Goal: Transaction & Acquisition: Purchase product/service

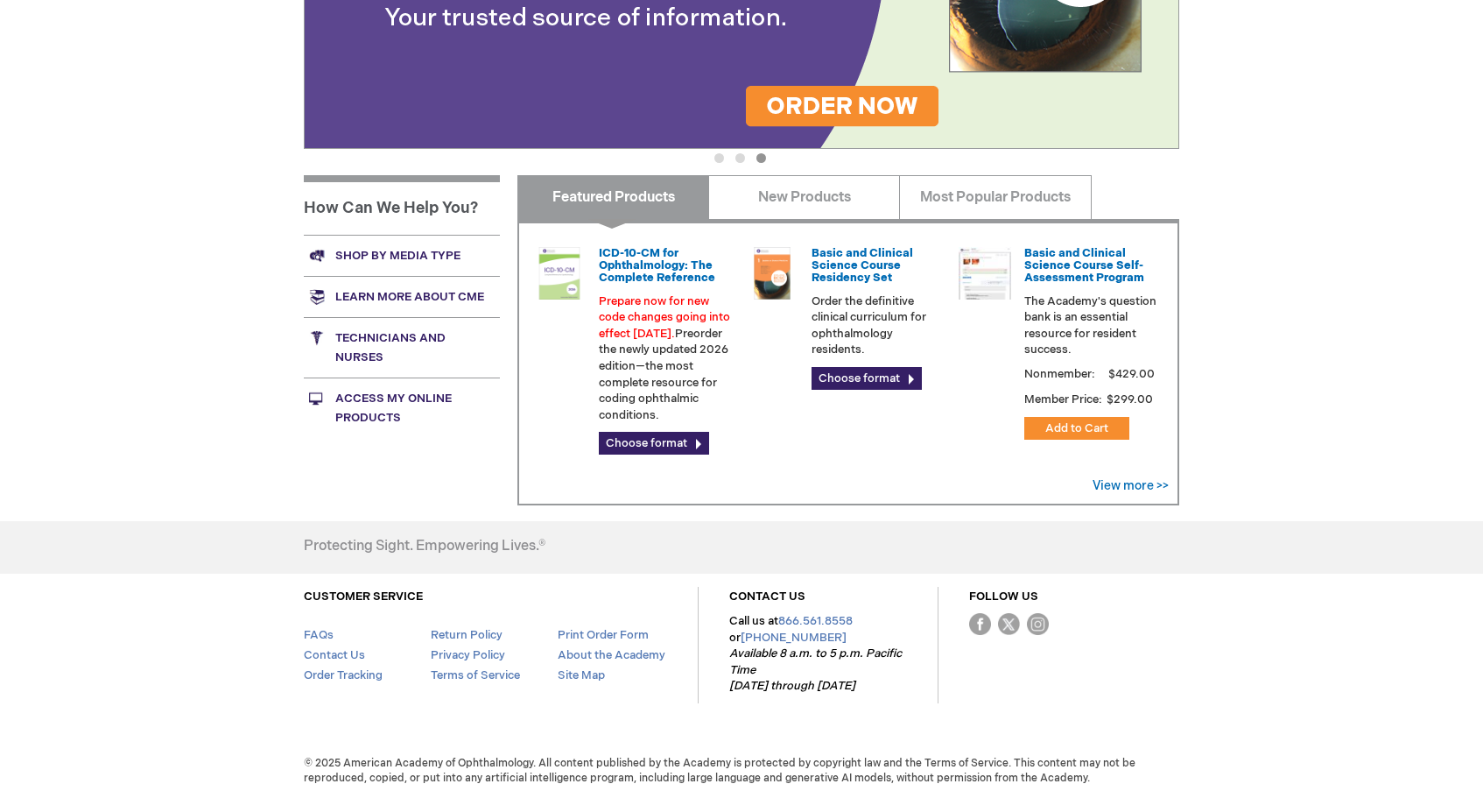
scroll to position [449, 0]
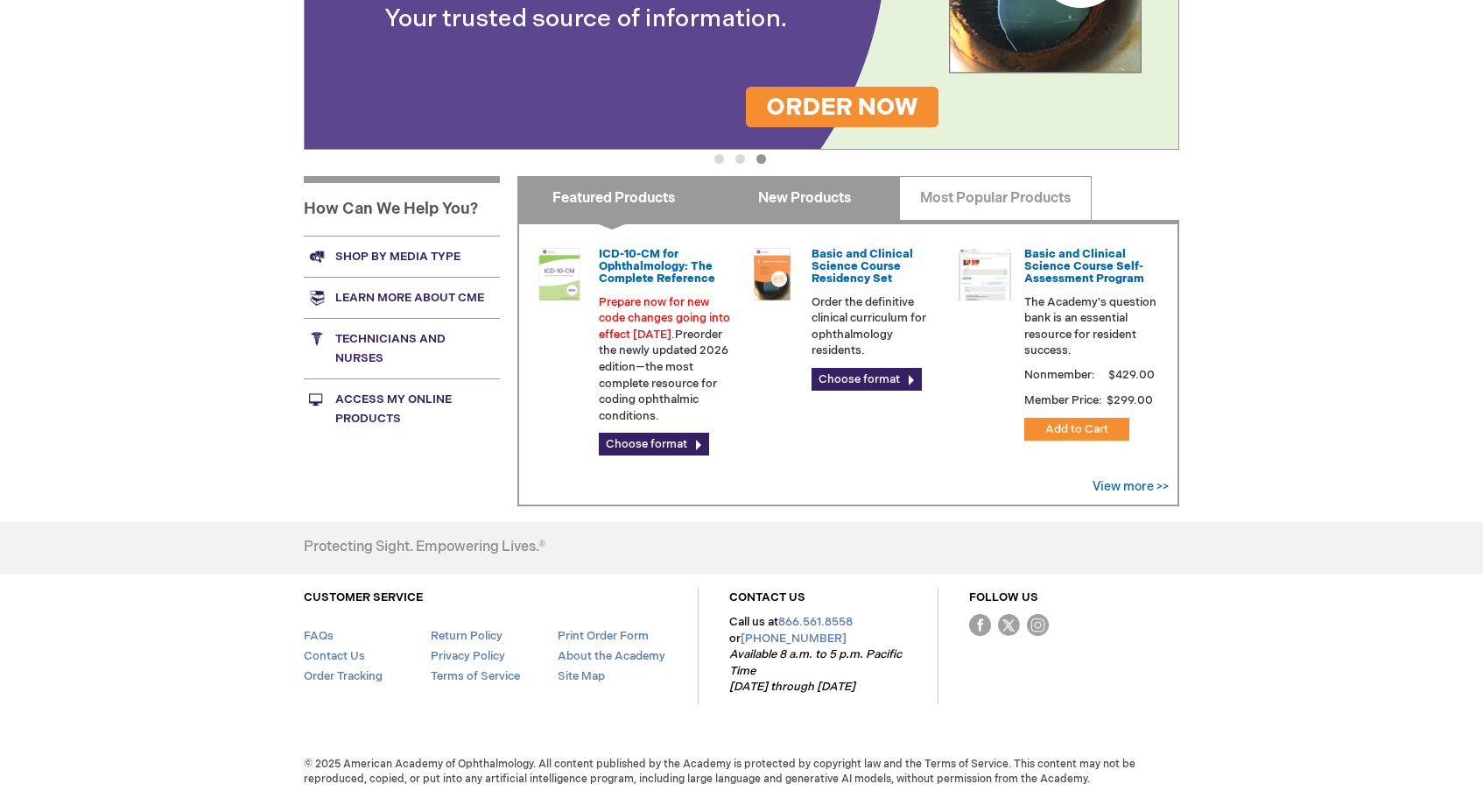
click at [831, 194] on link "New Products" at bounding box center [804, 198] width 192 height 44
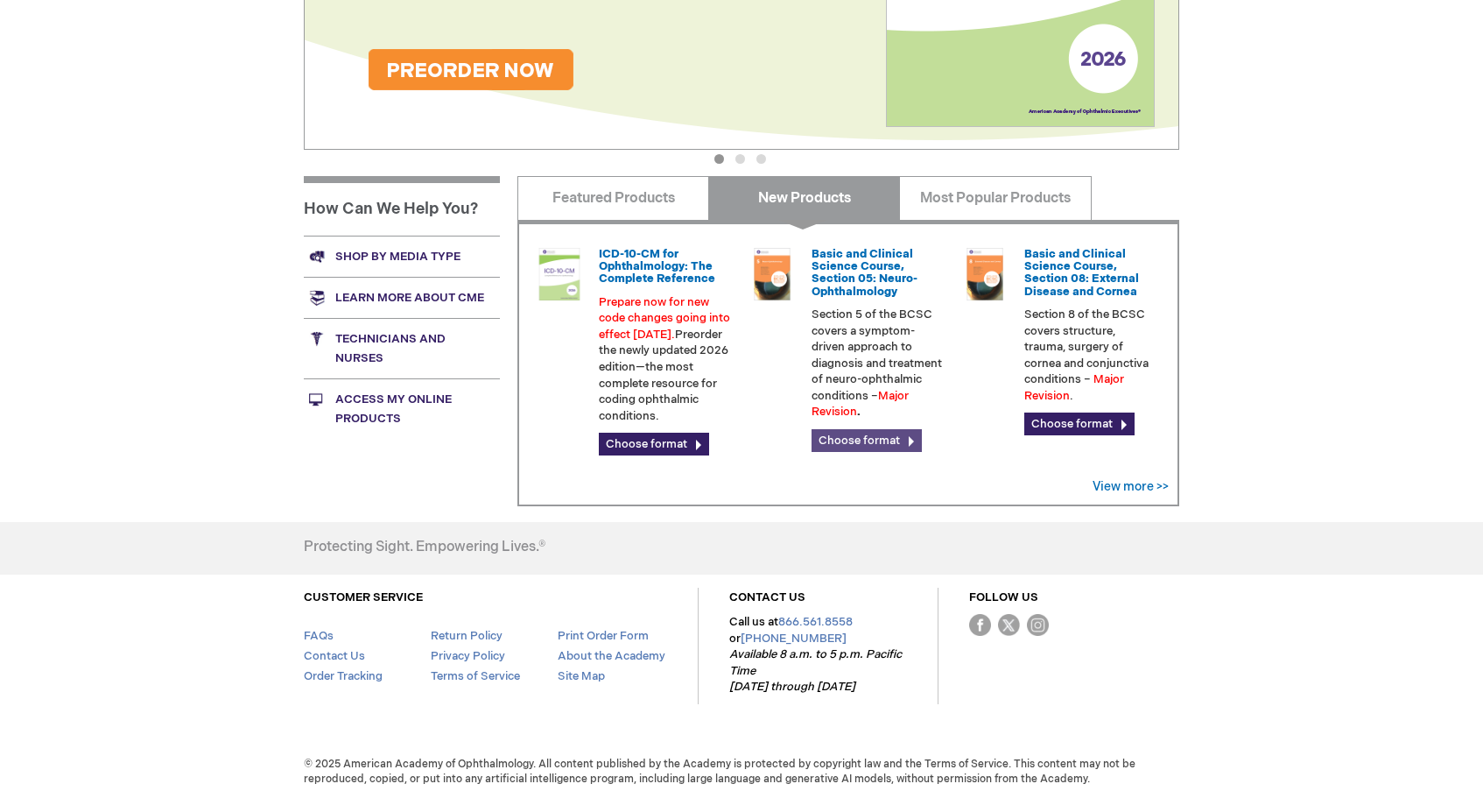
click at [892, 429] on link "Choose format" at bounding box center [867, 440] width 110 height 23
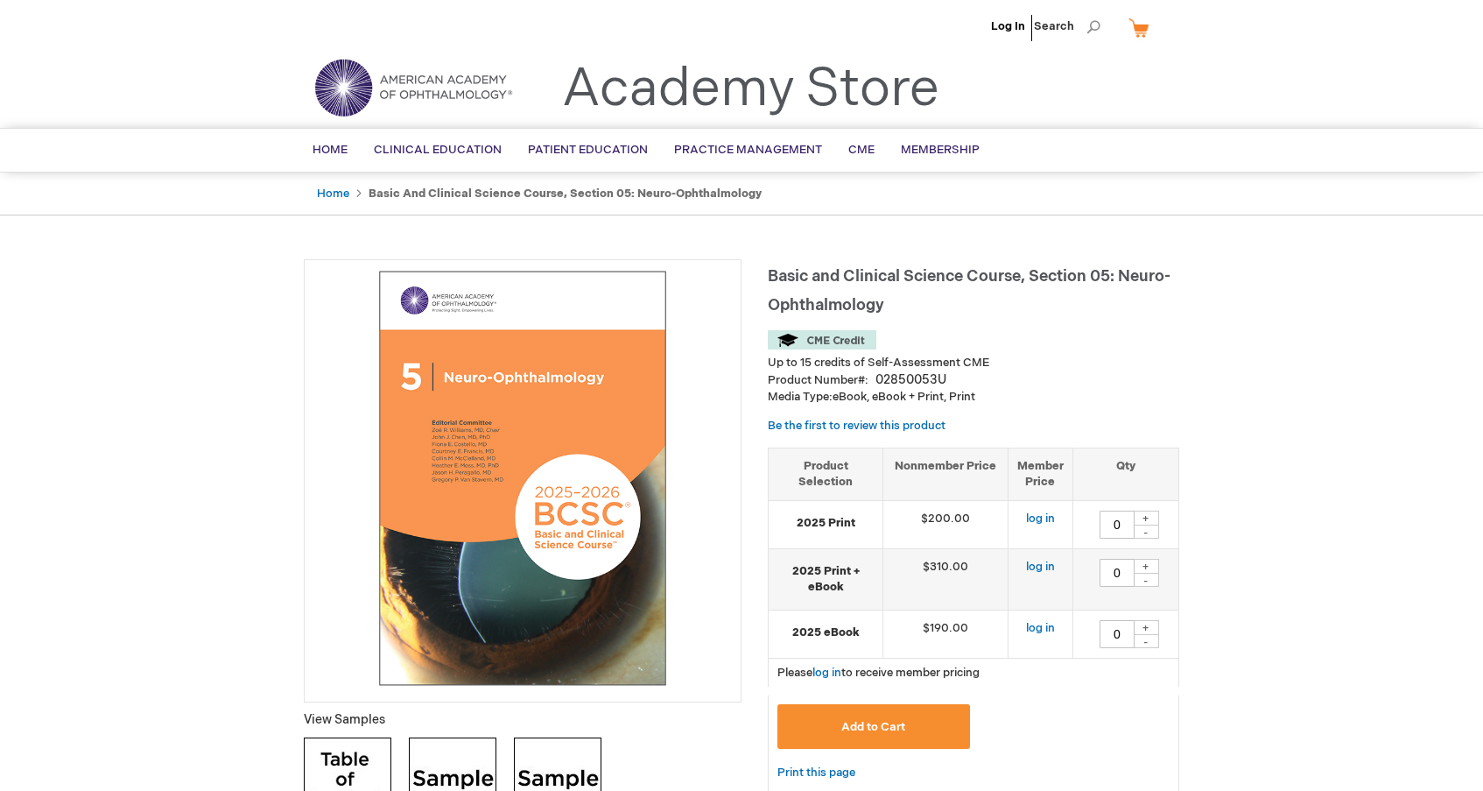
click at [341, 183] on ul "Home Basic and Clinical Science Course, Section 05: Neuro-Ophthalmology" at bounding box center [742, 194] width 876 height 43
click at [343, 189] on link "Home" at bounding box center [333, 194] width 32 height 14
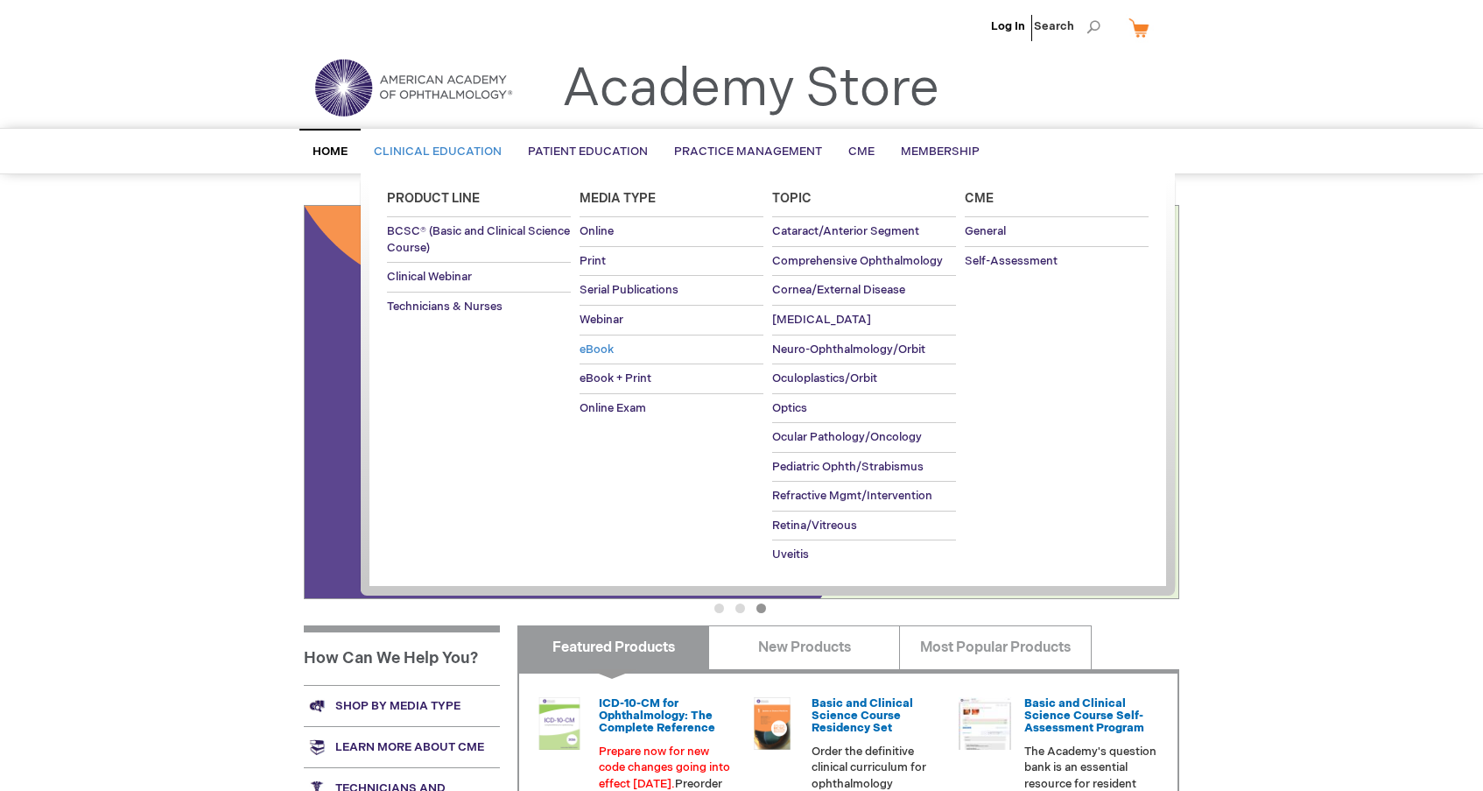
click at [605, 349] on span "eBook" at bounding box center [597, 349] width 34 height 14
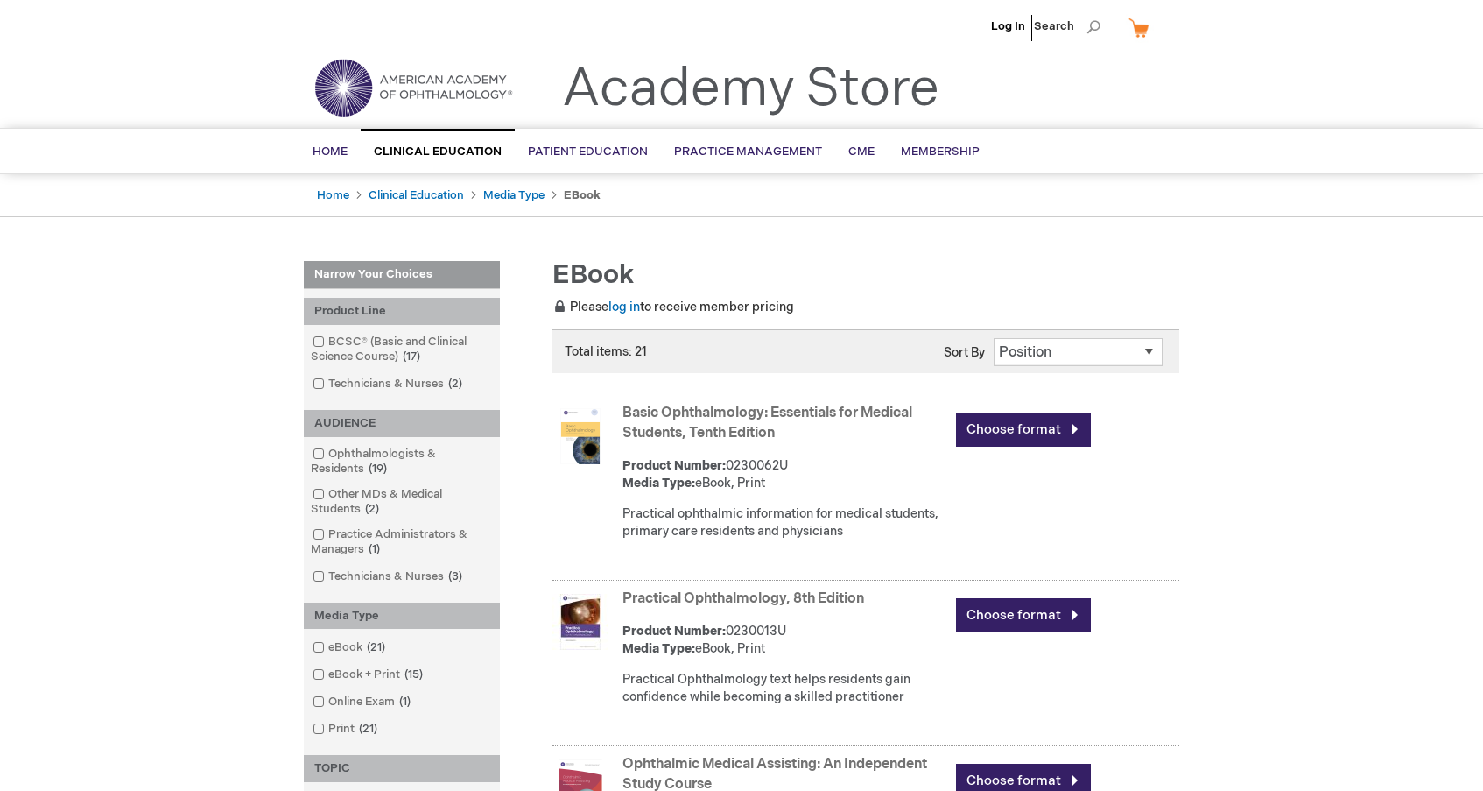
click at [605, 349] on span "Total items: 21" at bounding box center [606, 351] width 82 height 15
click at [320, 639] on link "eBook 21 items" at bounding box center [350, 647] width 84 height 17
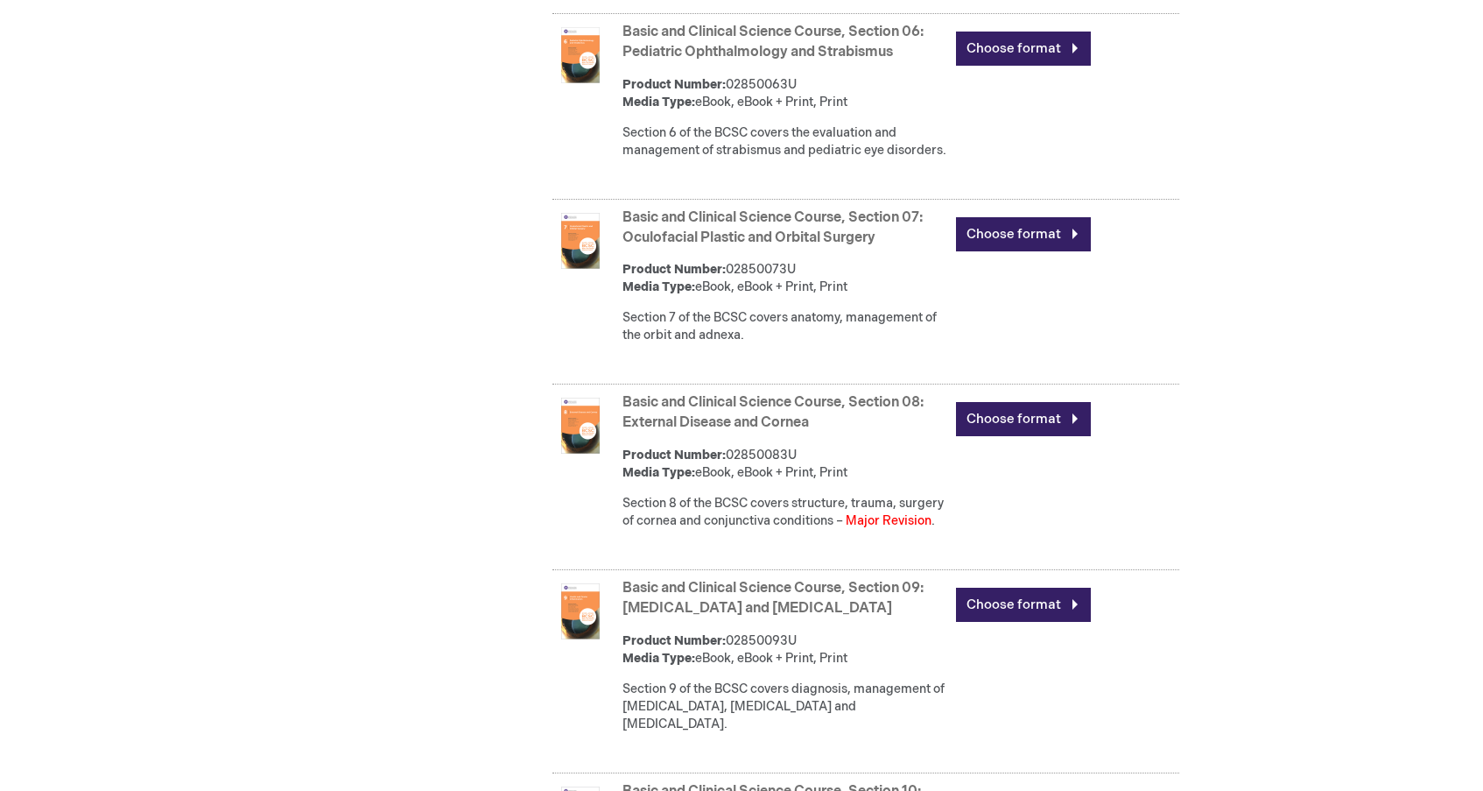
scroll to position [2742, 0]
click at [993, 428] on link "Choose format" at bounding box center [1023, 418] width 135 height 34
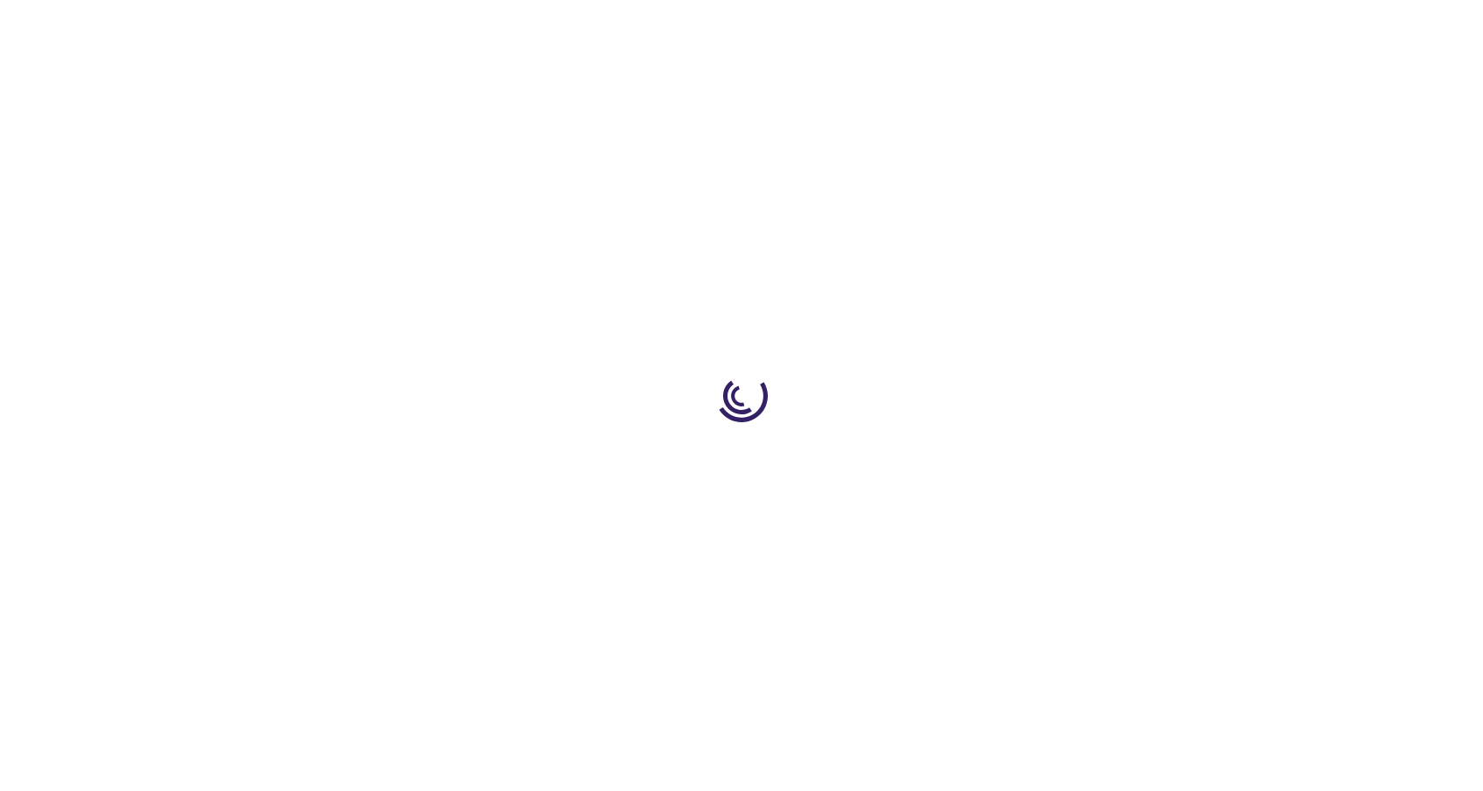
type input "0"
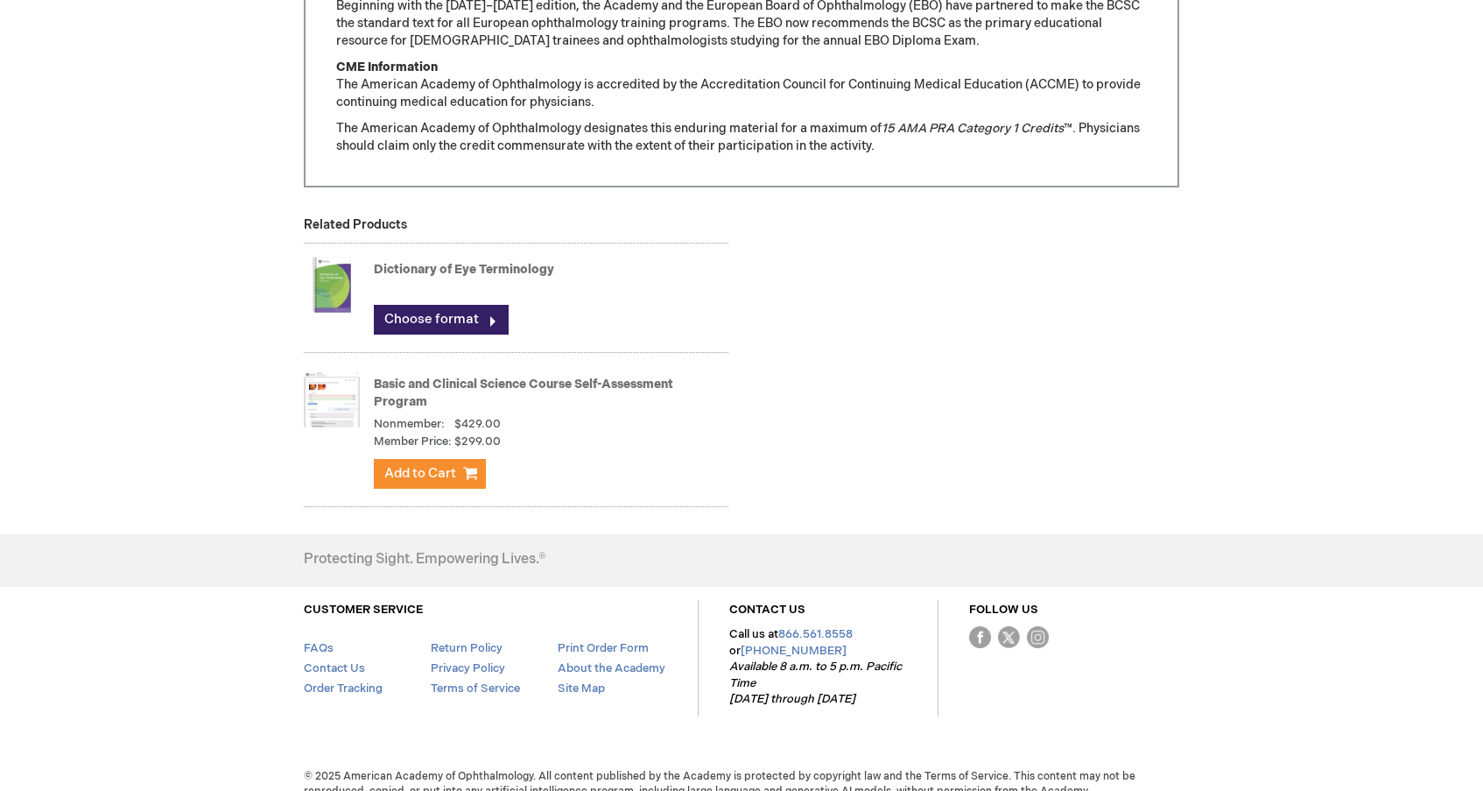
scroll to position [1657, 0]
